Goal: Task Accomplishment & Management: Manage account settings

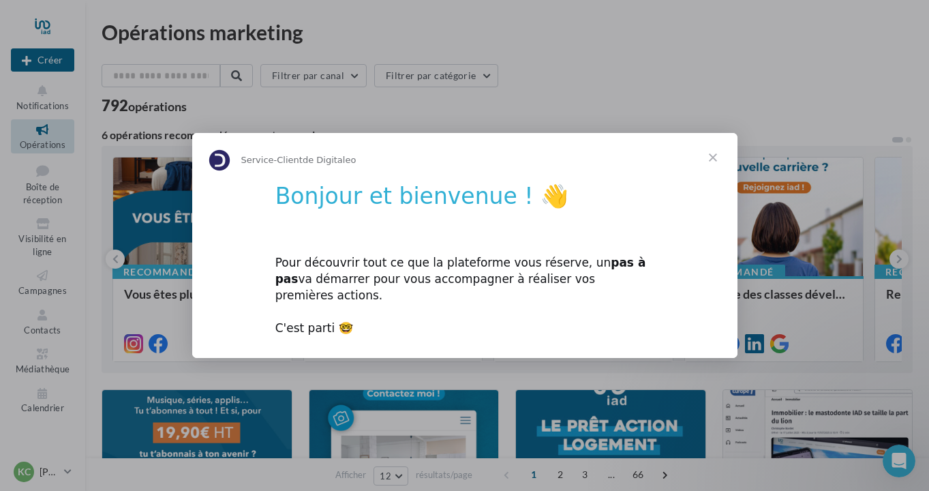
click at [714, 168] on span "Fermer" at bounding box center [712, 157] width 49 height 49
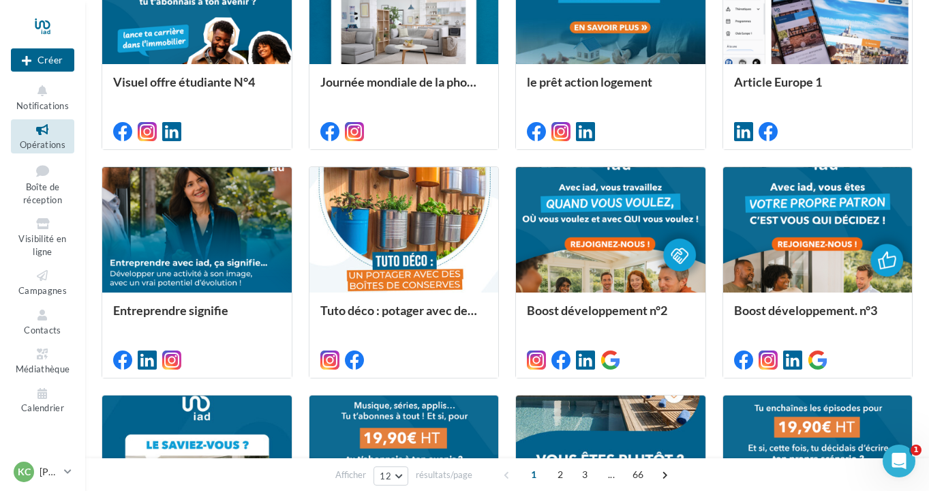
scroll to position [251, 0]
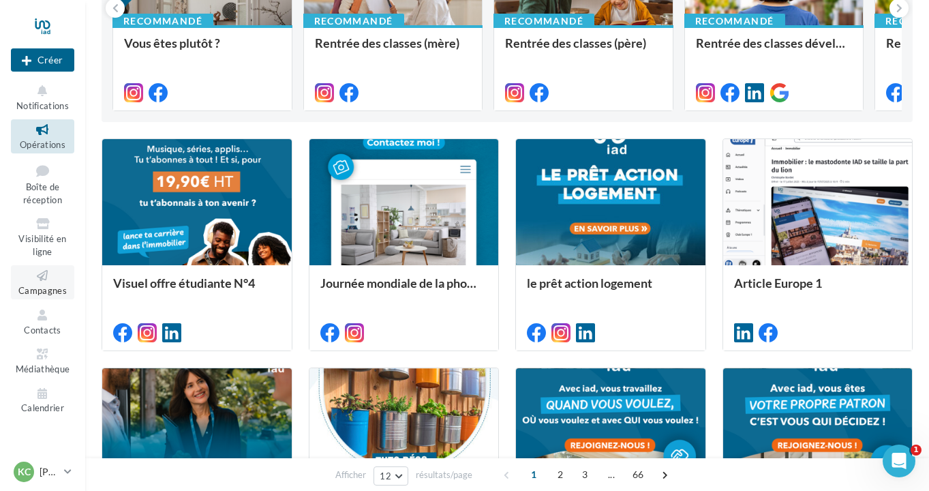
click at [57, 285] on span "Campagnes" at bounding box center [42, 290] width 48 height 11
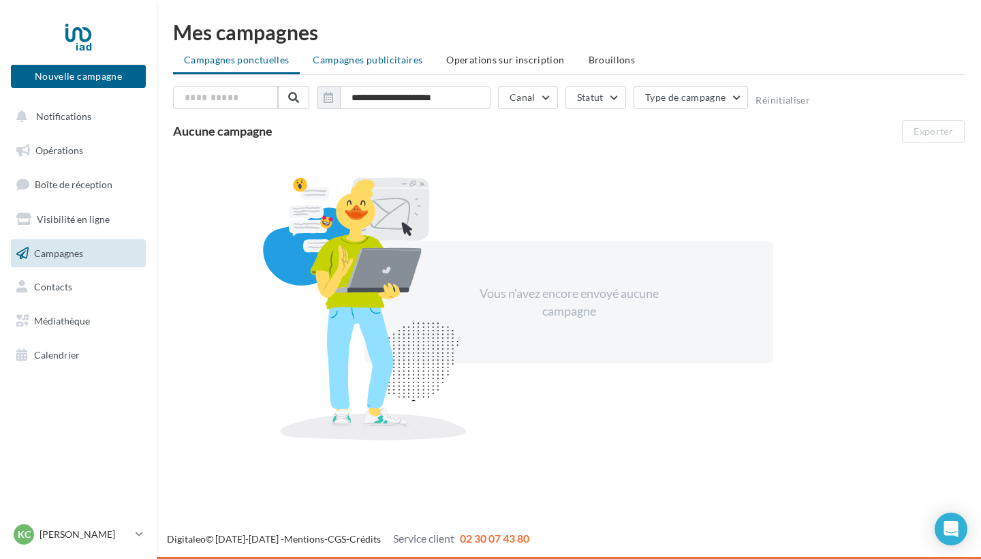
click at [363, 64] on span "Campagnes publicitaires" at bounding box center [368, 60] width 110 height 12
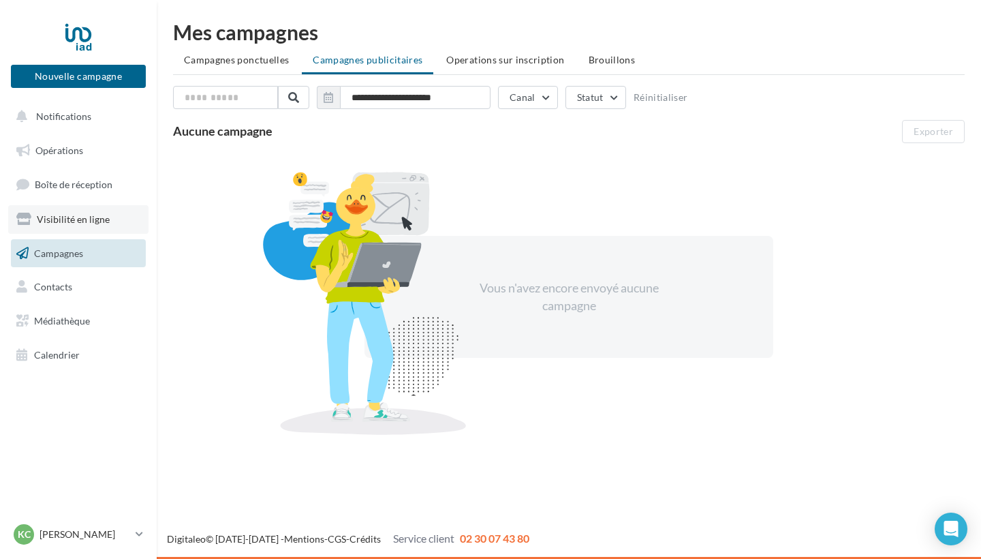
click at [92, 219] on span "Visibilité en ligne" at bounding box center [73, 219] width 73 height 12
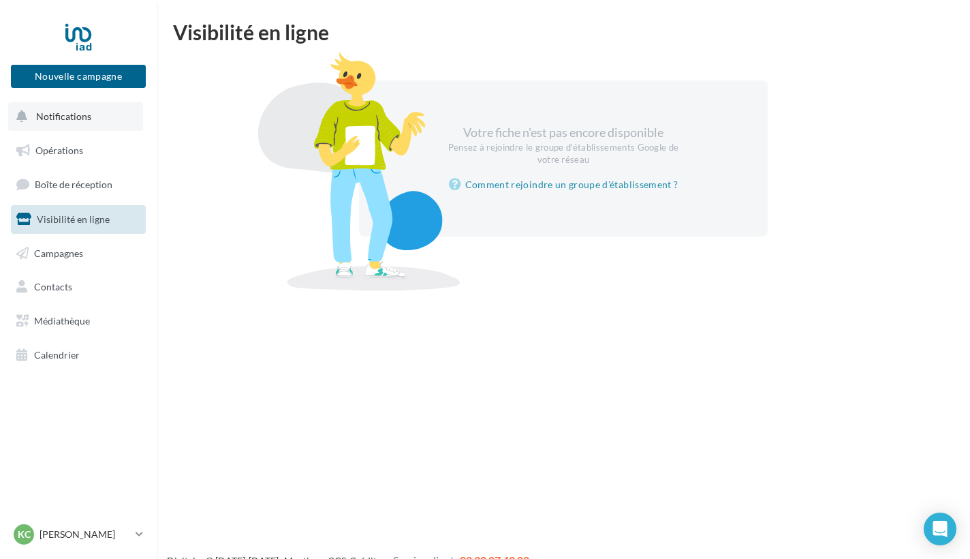
click at [83, 122] on button "Notifications" at bounding box center [75, 116] width 135 height 29
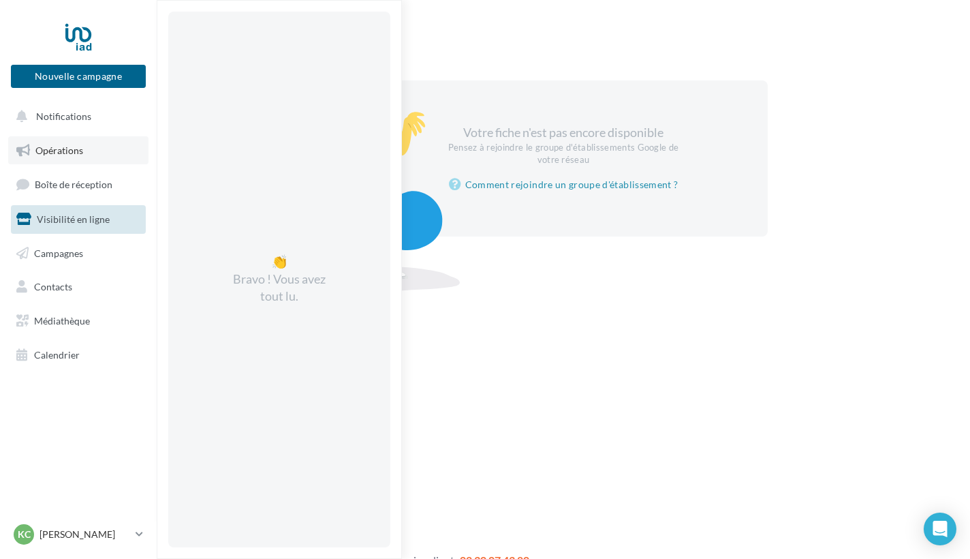
click at [75, 145] on span "Opérations" at bounding box center [59, 150] width 48 height 12
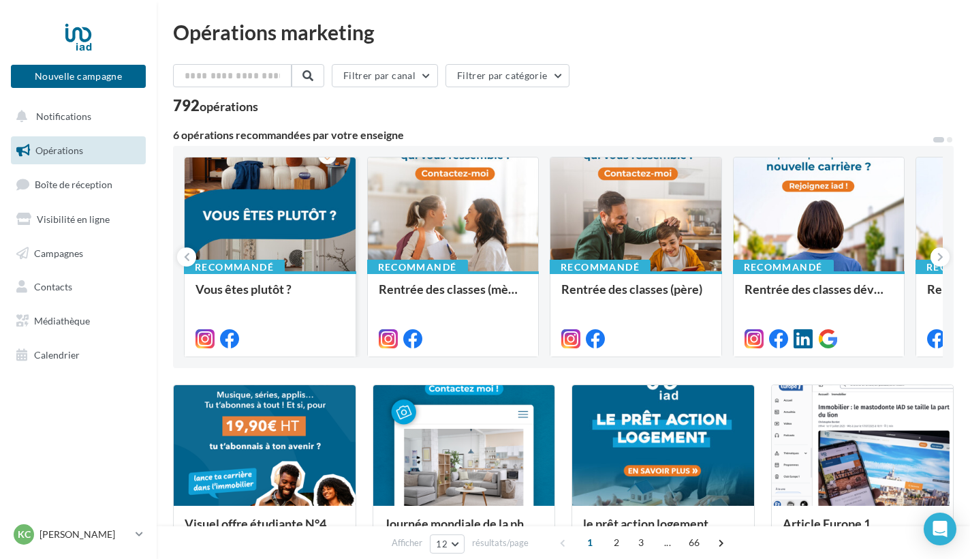
click at [288, 230] on div at bounding box center [270, 214] width 171 height 115
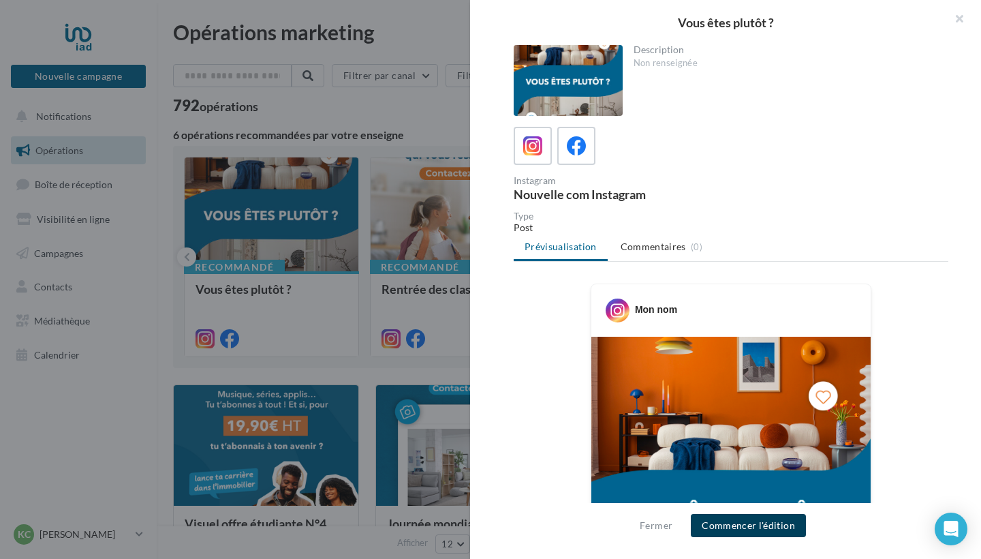
click at [737, 533] on button "Commencer l'édition" at bounding box center [748, 525] width 115 height 23
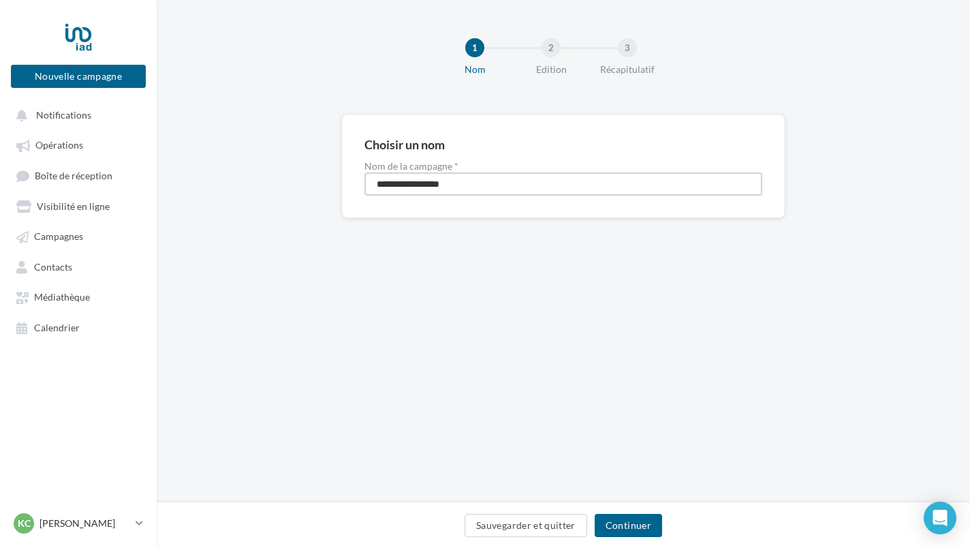
click at [459, 179] on input "**********" at bounding box center [564, 183] width 398 height 23
drag, startPoint x: 460, startPoint y: 183, endPoint x: 362, endPoint y: 179, distance: 97.6
click at [362, 179] on div "**********" at bounding box center [563, 166] width 443 height 104
type input "**********"
click at [625, 522] on button "Continuer" at bounding box center [628, 525] width 67 height 23
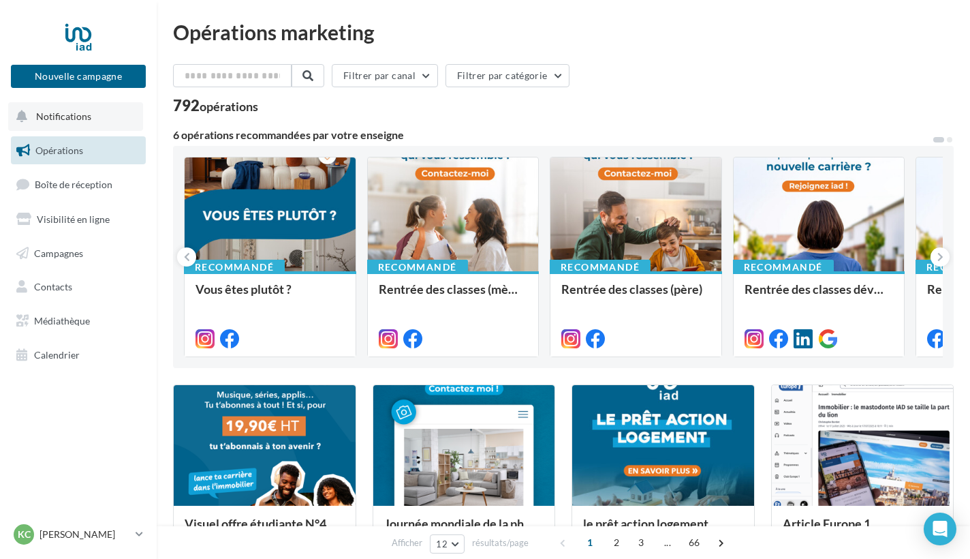
click at [67, 116] on span "Notifications" at bounding box center [63, 116] width 55 height 12
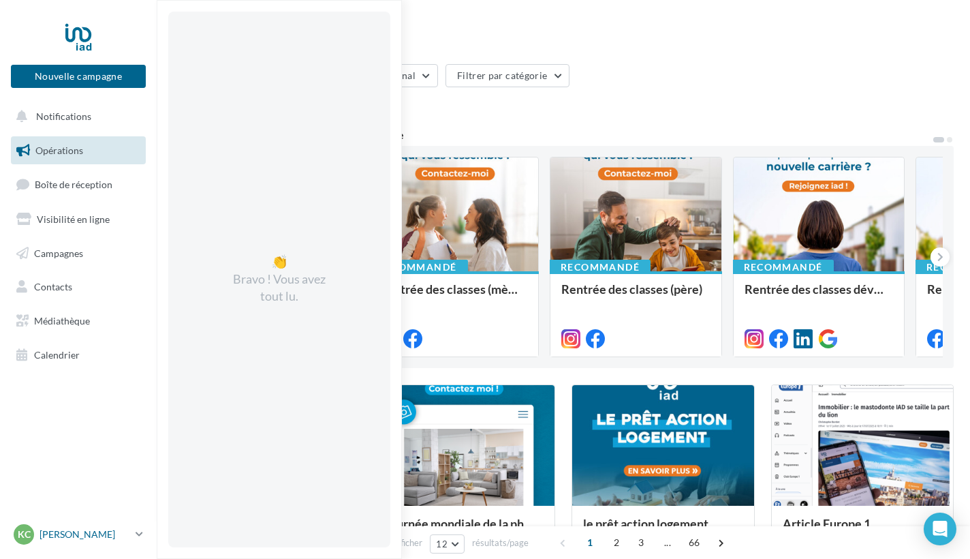
click at [84, 532] on p "[PERSON_NAME]" at bounding box center [85, 534] width 91 height 14
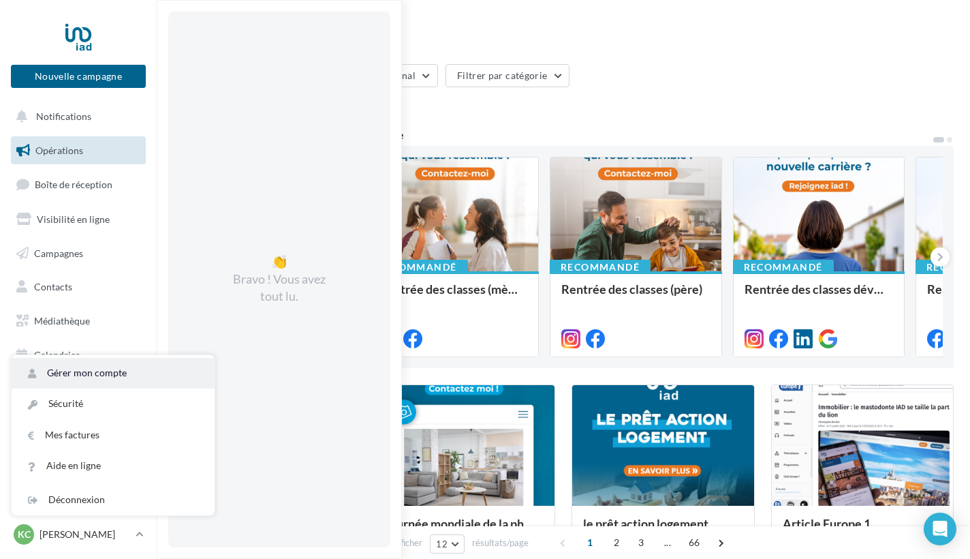
click at [90, 369] on link "Gérer mon compte" at bounding box center [113, 373] width 203 height 31
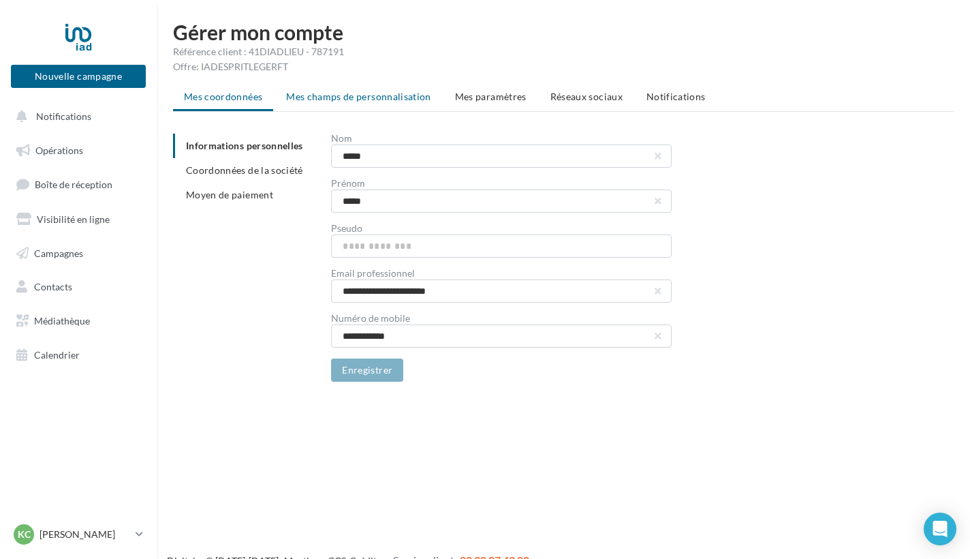
click at [348, 104] on li "Mes champs de personnalisation" at bounding box center [358, 96] width 167 height 25
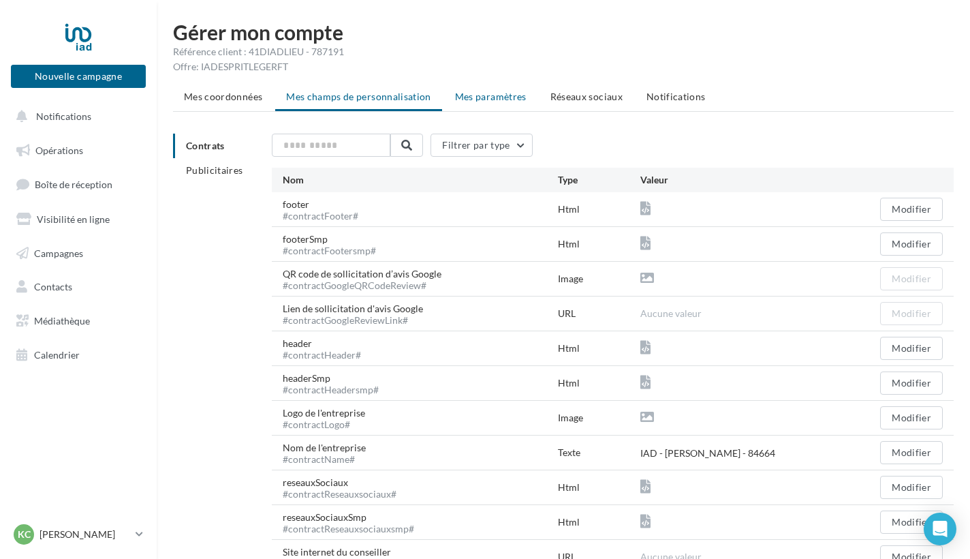
click at [465, 99] on span "Mes paramètres" at bounding box center [491, 97] width 72 height 12
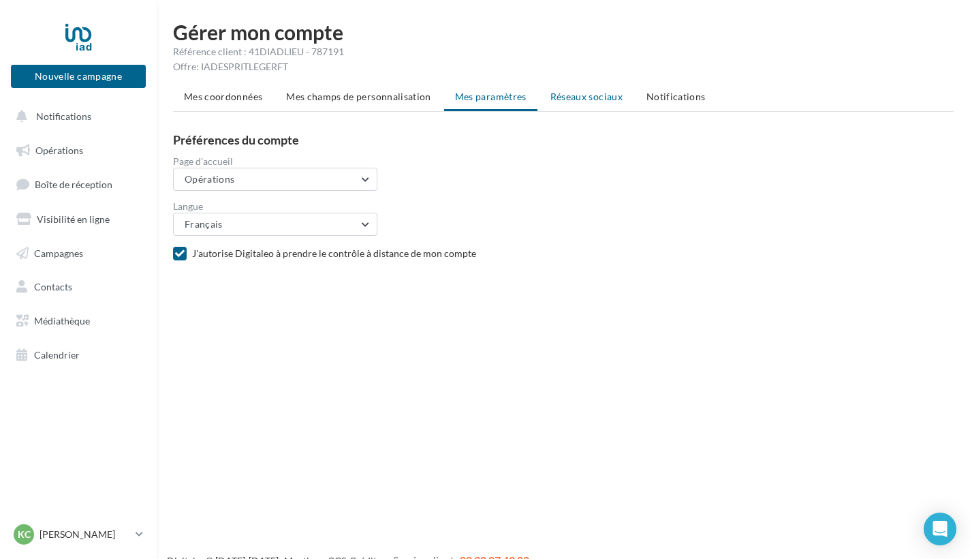
click at [570, 102] on span "Réseaux sociaux" at bounding box center [587, 97] width 72 height 12
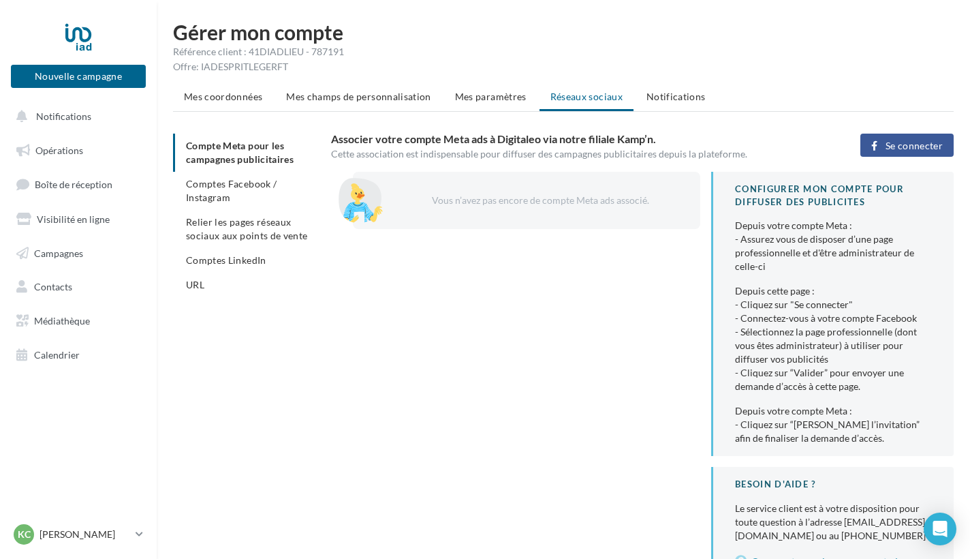
click at [897, 149] on span "Se connecter" at bounding box center [914, 145] width 57 height 11
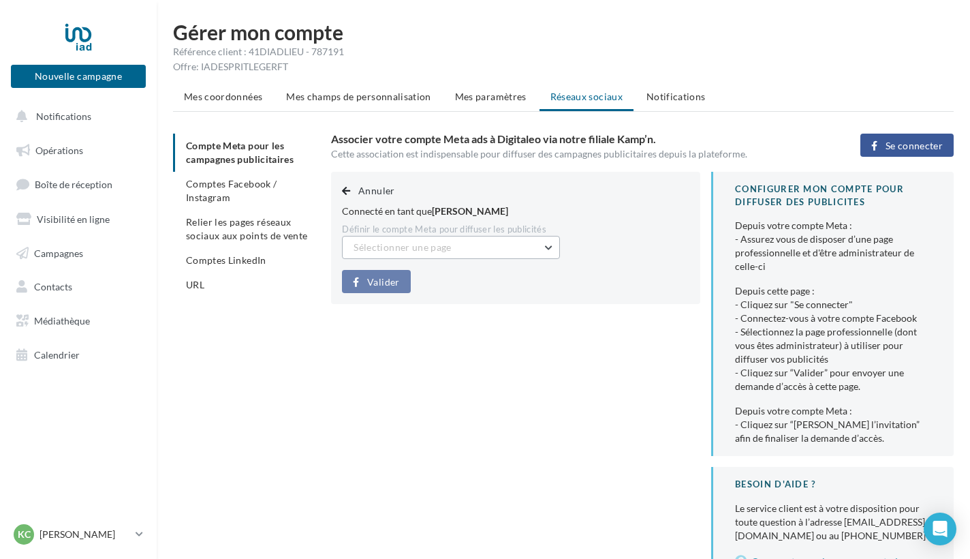
click at [402, 251] on span "Sélectionner une page" at bounding box center [402, 247] width 97 height 12
click at [412, 318] on div "Annuler Connecté en tant que Kenny Caius Définir le compte Meta pour diffuser l…" at bounding box center [648, 382] width 634 height 420
click at [264, 192] on li "Comptes Facebook / Instagram" at bounding box center [246, 191] width 147 height 38
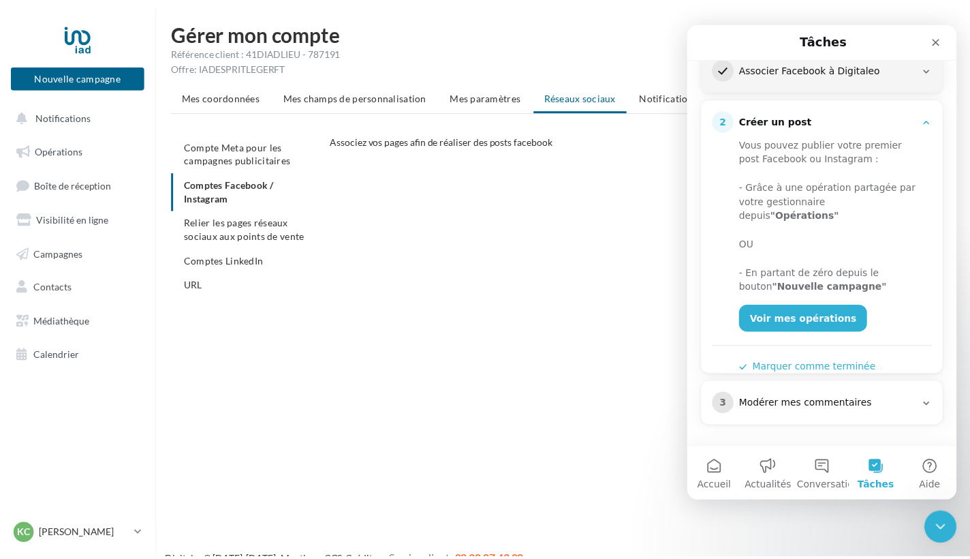
scroll to position [197, 0]
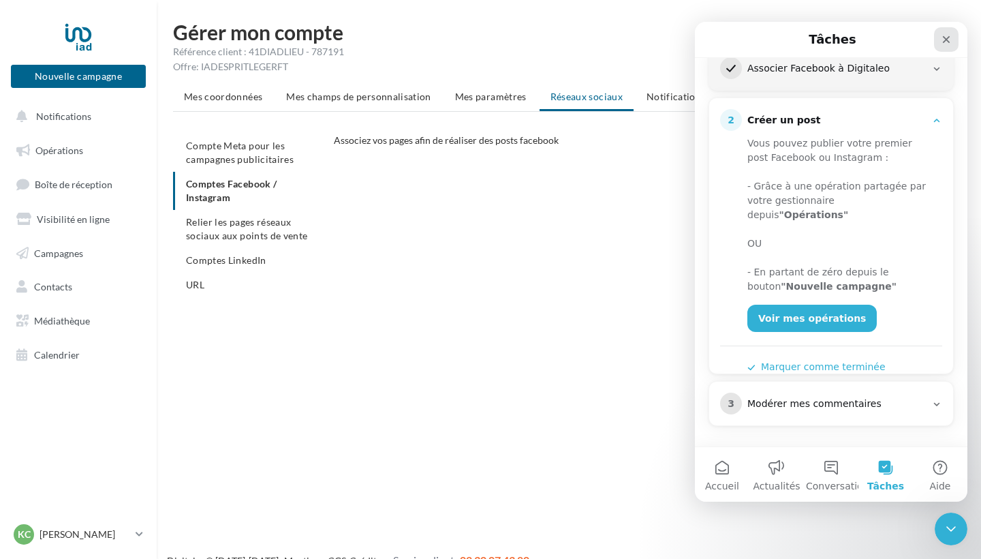
click at [948, 43] on icon "Fermer" at bounding box center [946, 39] width 11 height 11
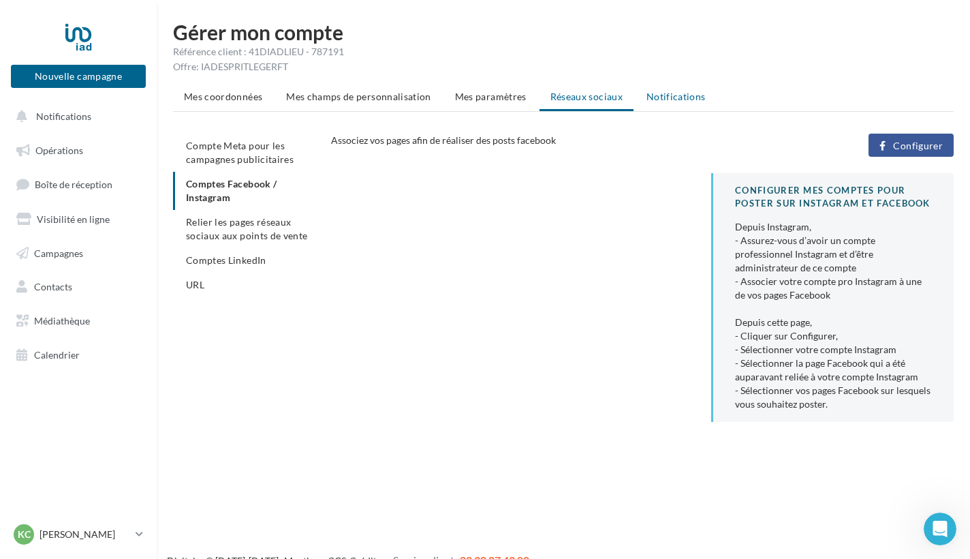
click at [668, 102] on li "Notifications" at bounding box center [676, 96] width 81 height 25
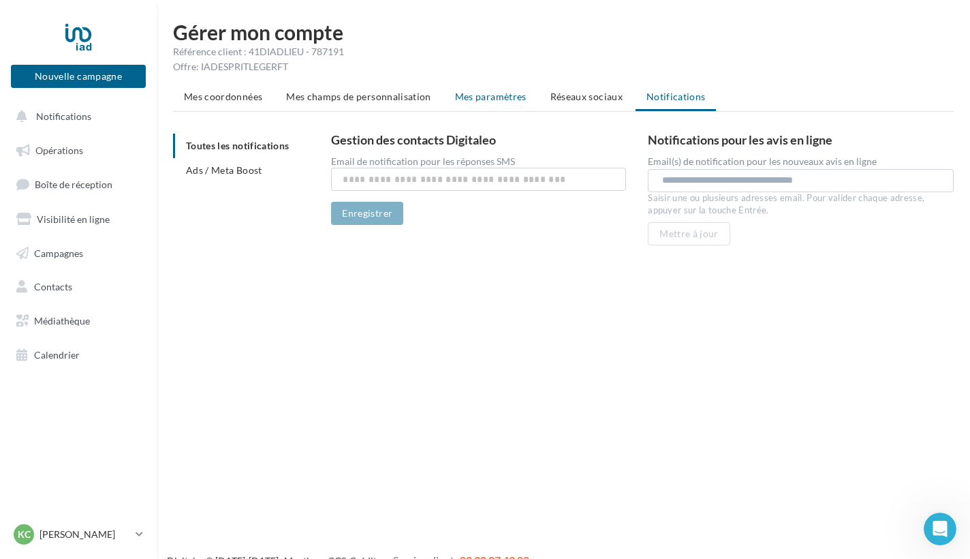
click at [484, 101] on span "Mes paramètres" at bounding box center [491, 97] width 72 height 12
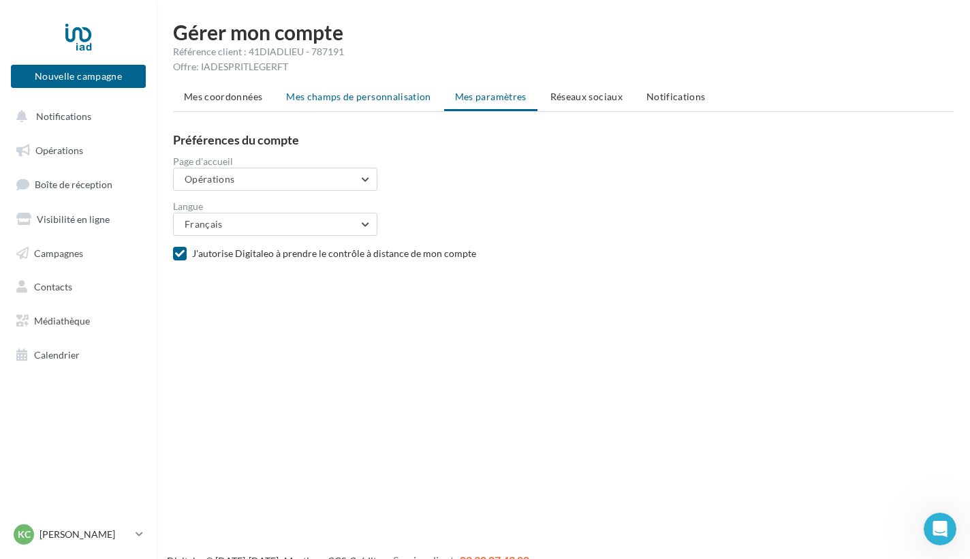
click at [397, 101] on span "Mes champs de personnalisation" at bounding box center [358, 97] width 145 height 12
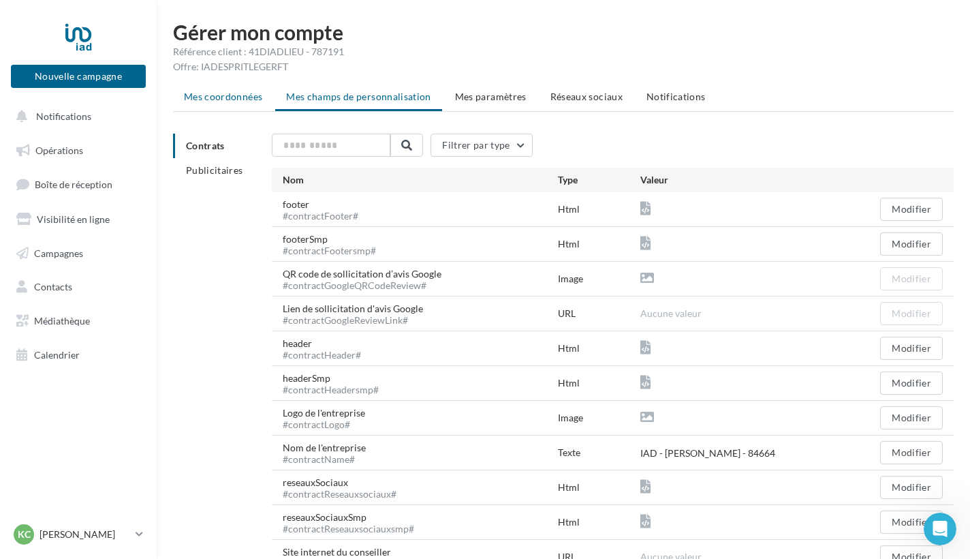
click at [245, 104] on li "Mes coordonnées" at bounding box center [223, 96] width 100 height 25
